Goal: Task Accomplishment & Management: Use online tool/utility

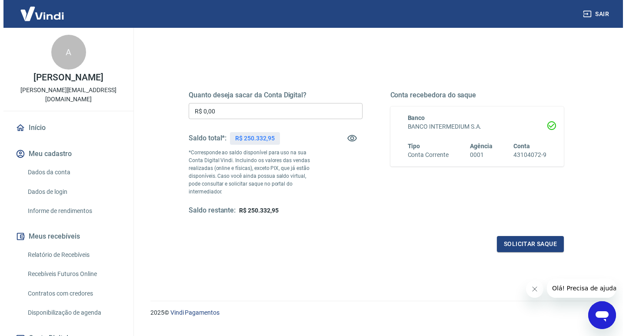
scroll to position [87, 0]
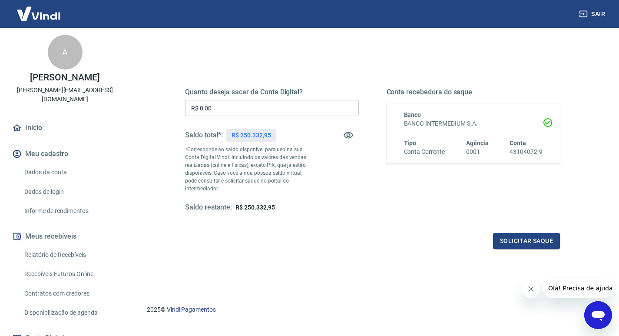
click at [286, 120] on div "Quanto deseja sacar da Conta Digital? R$ 0,00 ​ Saldo total*: R$ 250.332,95 *Co…" at bounding box center [272, 150] width 174 height 124
click at [270, 110] on input "R$ 0,00" at bounding box center [272, 108] width 174 height 16
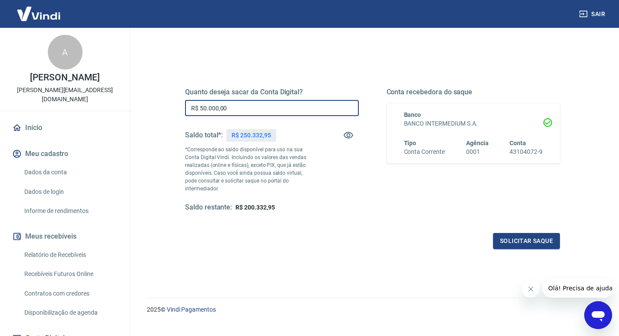
type input "R$ 50.000,00"
click at [527, 284] on button "Fechar mensagem da empresa" at bounding box center [530, 288] width 17 height 17
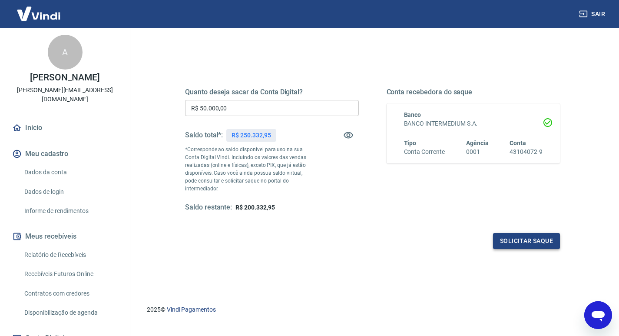
click at [526, 233] on button "Solicitar saque" at bounding box center [526, 241] width 67 height 16
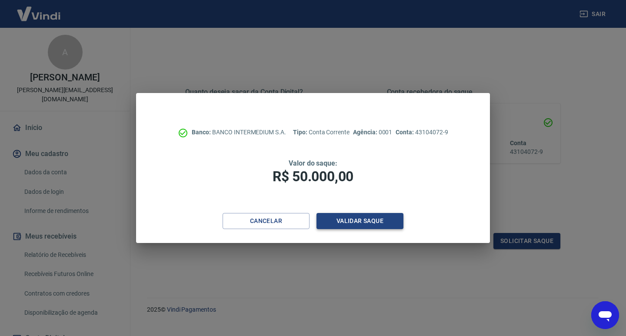
click at [356, 216] on button "Validar saque" at bounding box center [359, 221] width 87 height 16
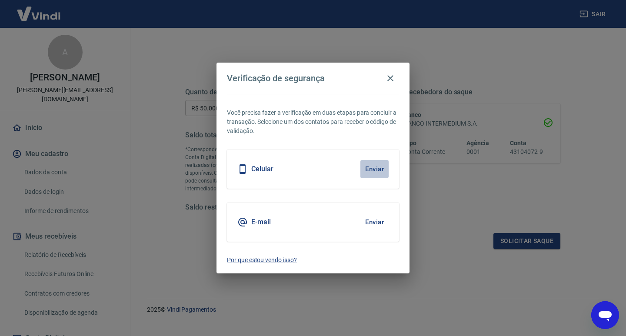
click at [377, 172] on button "Enviar" at bounding box center [374, 169] width 28 height 18
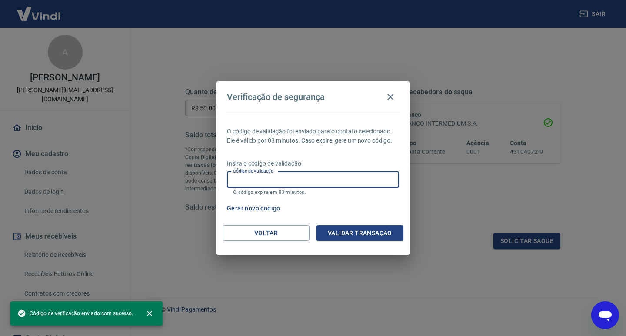
click at [308, 178] on input "Código de validação" at bounding box center [313, 180] width 172 height 16
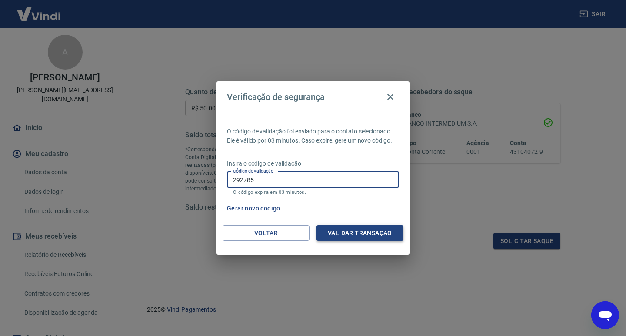
type input "292785"
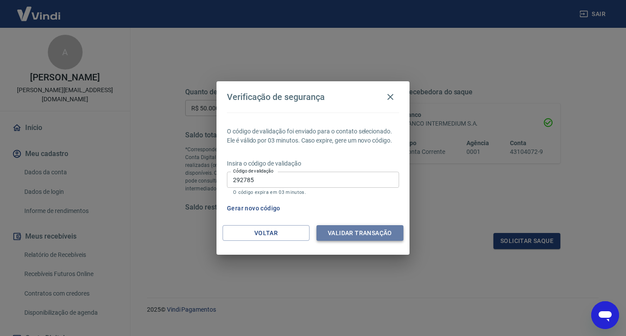
click at [352, 235] on button "Validar transação" at bounding box center [359, 233] width 87 height 16
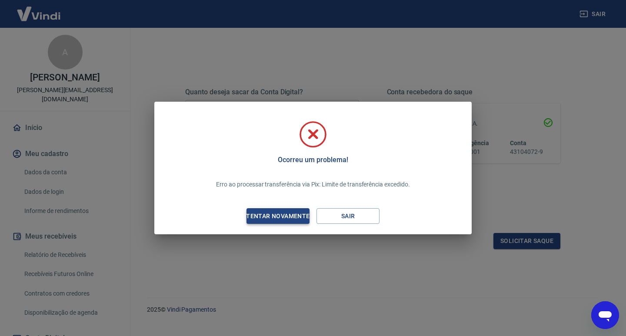
click at [284, 220] on div "Tentar novamente" at bounding box center [278, 216] width 84 height 11
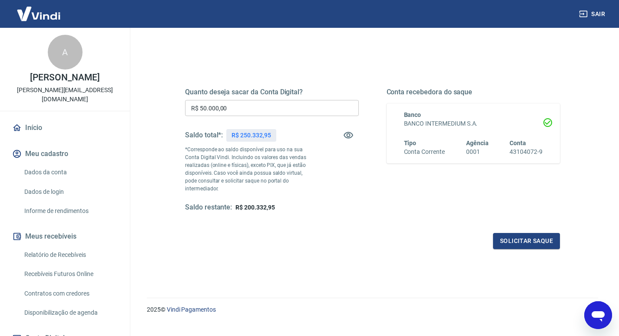
click at [234, 116] on input "R$ 50.000,00" at bounding box center [272, 108] width 174 height 16
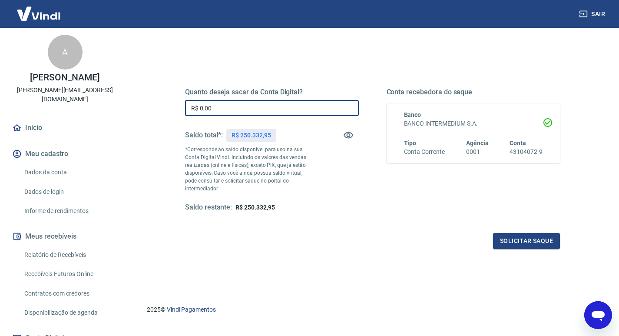
click at [241, 106] on input "R$ 0,00" at bounding box center [272, 108] width 174 height 16
type input "R$ 30.000,00"
click at [519, 233] on button "Solicitar saque" at bounding box center [526, 241] width 67 height 16
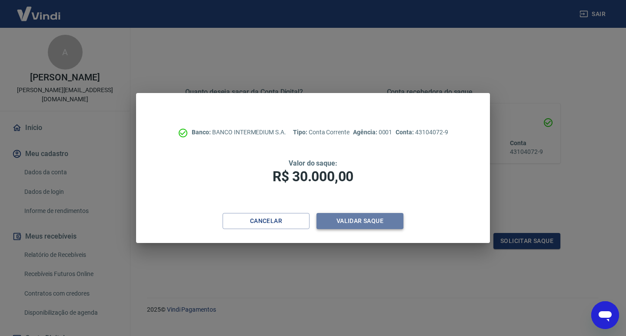
click at [354, 216] on button "Validar saque" at bounding box center [359, 221] width 87 height 16
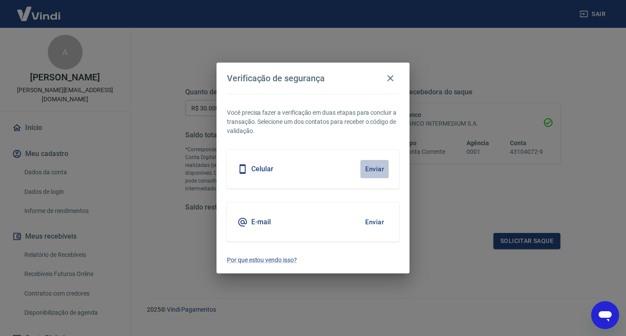
click at [378, 167] on button "Enviar" at bounding box center [374, 169] width 28 height 18
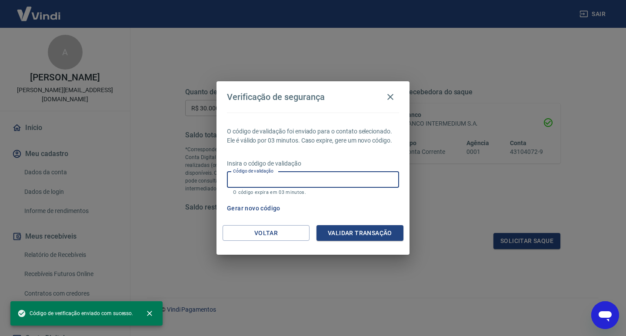
click at [279, 184] on input "Código de validação" at bounding box center [313, 180] width 172 height 16
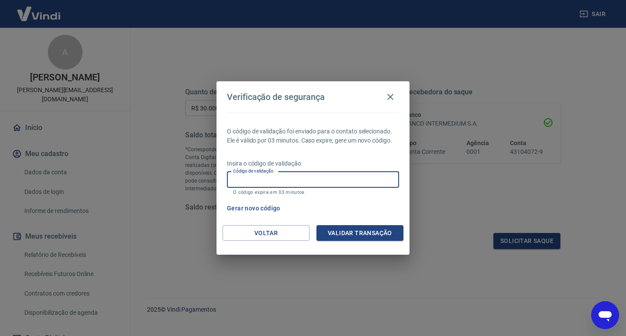
click at [275, 176] on input "Código de validação" at bounding box center [313, 180] width 172 height 16
type input "933369"
click at [331, 233] on button "Validar transação" at bounding box center [359, 233] width 87 height 16
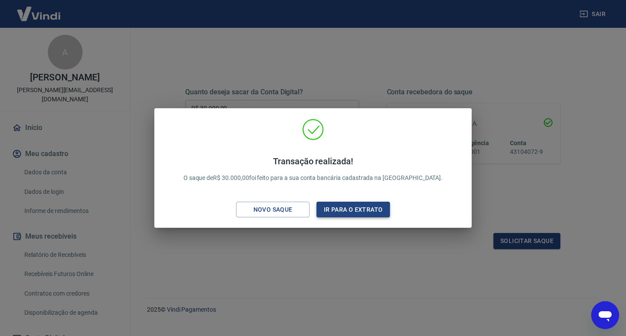
click at [380, 209] on button "Ir para o extrato" at bounding box center [352, 210] width 73 height 16
